Goal: Find specific page/section: Find specific page/section

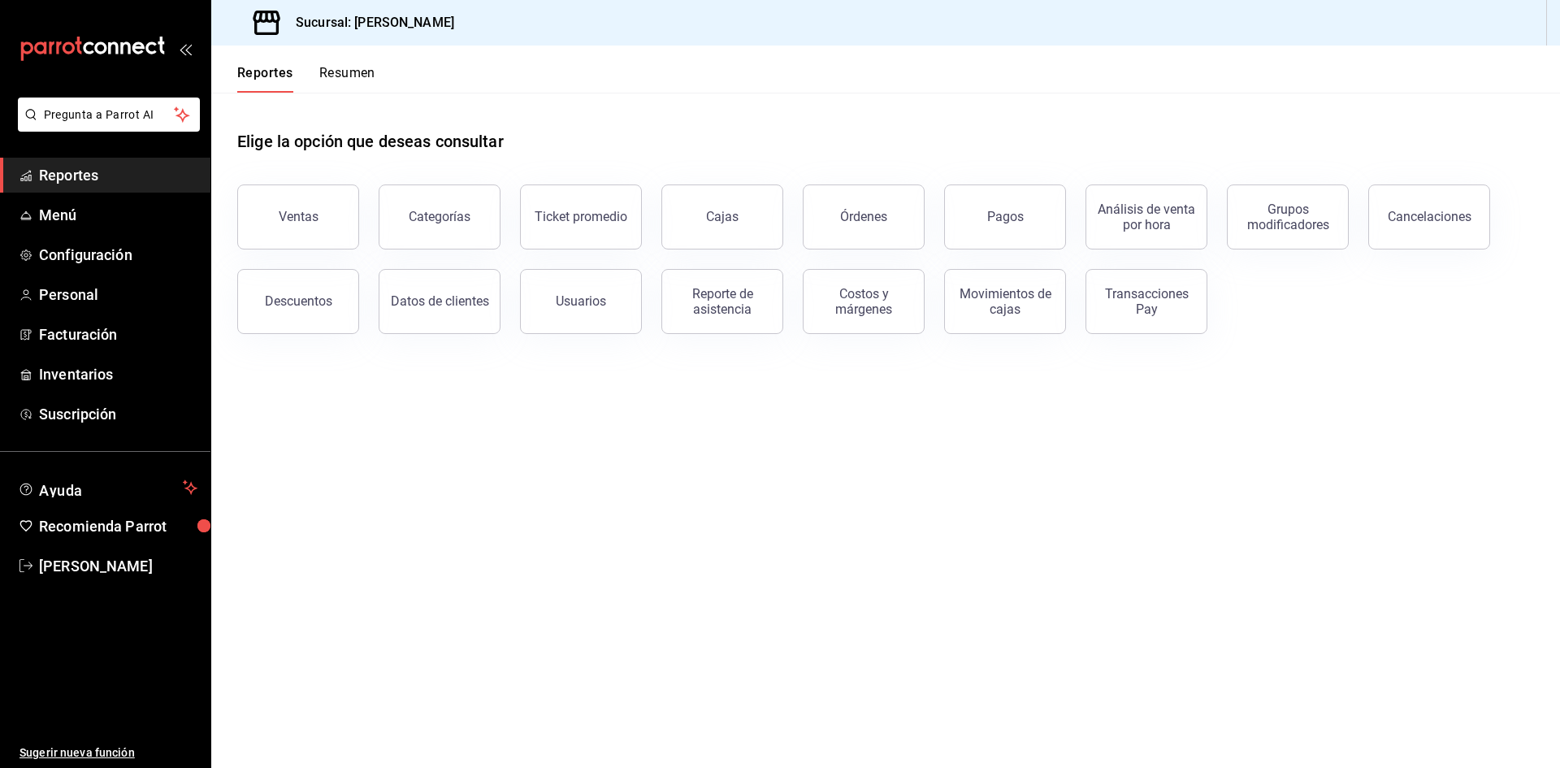
click at [359, 76] on button "Resumen" at bounding box center [347, 79] width 56 height 28
click at [346, 79] on button "Resumen" at bounding box center [347, 79] width 56 height 28
